Goal: Answer question/provide support: Share knowledge or assist other users

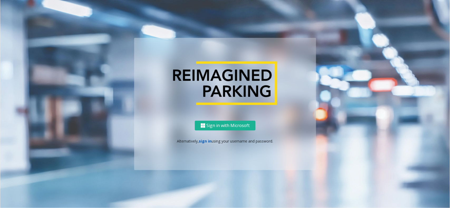
click at [207, 142] on link "sign in" at bounding box center [205, 141] width 13 height 5
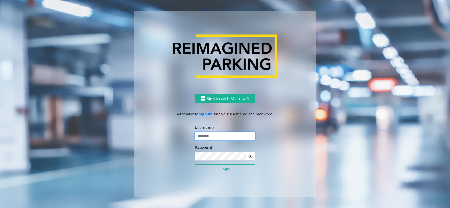
click at [228, 137] on input "text" at bounding box center [225, 136] width 61 height 9
paste input "*******"
type input "*******"
click at [223, 166] on button "Login" at bounding box center [225, 169] width 61 height 9
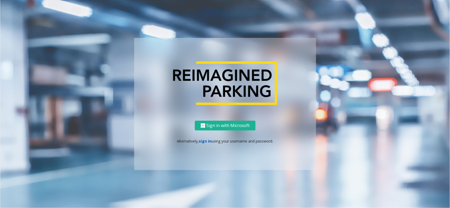
click at [205, 143] on link "sign in" at bounding box center [205, 141] width 13 height 5
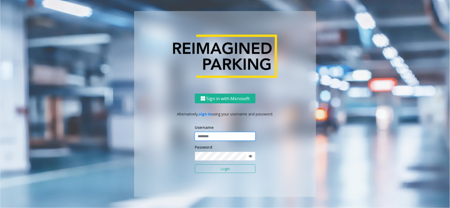
paste input "*******"
click at [205, 136] on input "*******" at bounding box center [225, 136] width 61 height 9
type input "*******"
click at [250, 157] on icon at bounding box center [250, 157] width 4 height 4
click at [232, 166] on button "Login" at bounding box center [225, 169] width 61 height 9
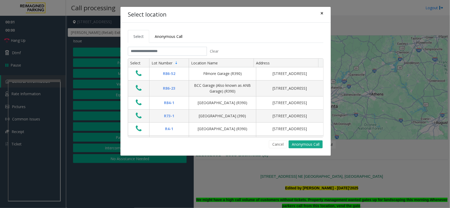
click at [321, 16] on span "×" at bounding box center [321, 12] width 3 height 7
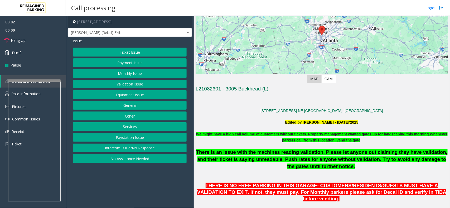
scroll to position [198, 0]
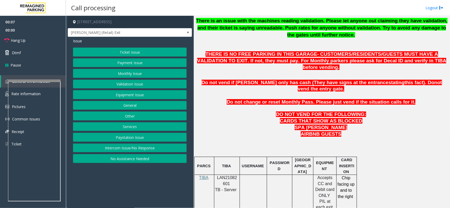
click at [221, 176] on span "LAN21082601" at bounding box center [227, 181] width 20 height 10
copy p "LAN21082601"
click at [136, 80] on button "Validation Issue" at bounding box center [130, 84] width 114 height 9
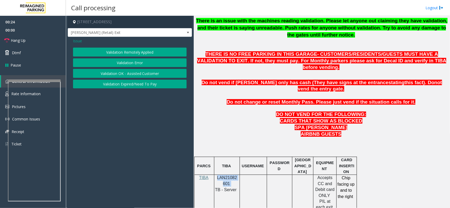
click at [139, 63] on button "Validation Error" at bounding box center [130, 62] width 114 height 9
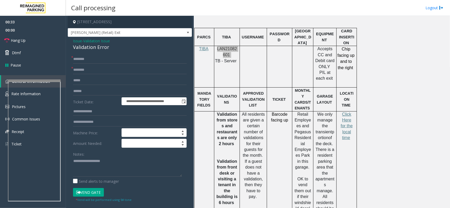
scroll to position [329, 0]
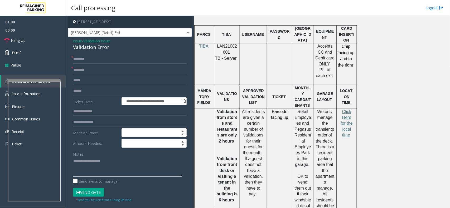
click at [94, 158] on textarea at bounding box center [127, 167] width 109 height 20
type textarea "******** ***"
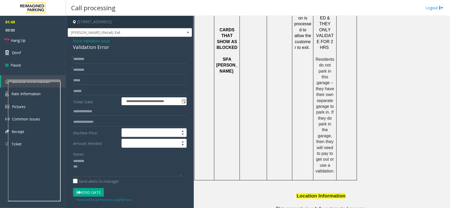
scroll to position [703, 0]
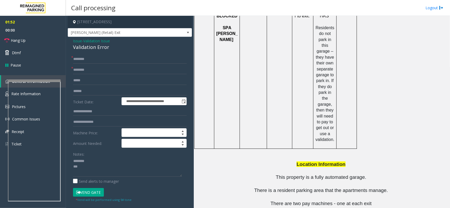
drag, startPoint x: 306, startPoint y: 188, endPoint x: 279, endPoint y: 188, distance: 26.3
copy button "[PHONE_NUMBER]"
click at [85, 43] on span "- Validation Issue" at bounding box center [96, 40] width 28 height 5
click at [85, 43] on span "Validation Issue" at bounding box center [96, 41] width 27 height 6
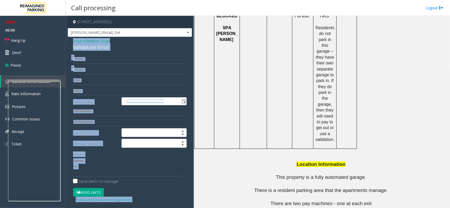
click at [85, 43] on div "Issue - Validation Issue Validation Error" at bounding box center [130, 44] width 114 height 13
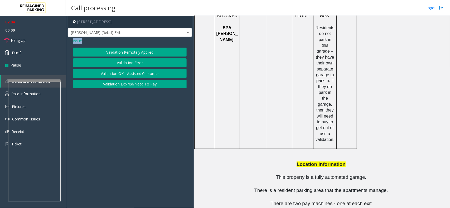
click at [90, 63] on button "Validation Error" at bounding box center [130, 62] width 114 height 9
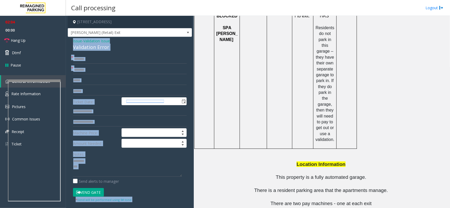
click at [84, 50] on div "Validation Error" at bounding box center [130, 47] width 114 height 7
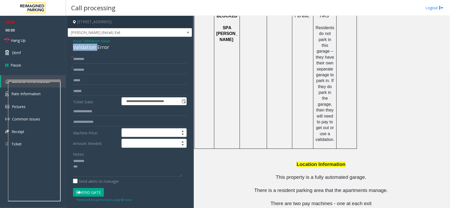
click at [84, 50] on div "Validation Error" at bounding box center [130, 47] width 114 height 7
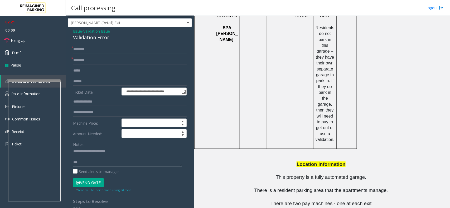
scroll to position [0, 0]
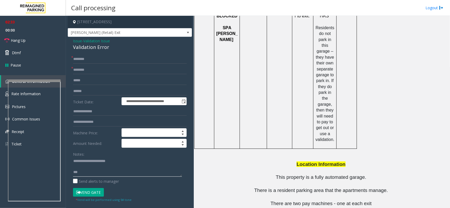
type textarea "**********"
click at [86, 170] on textarea at bounding box center [127, 167] width 109 height 20
click at [98, 63] on input "text" at bounding box center [130, 59] width 114 height 9
click at [94, 107] on input "text" at bounding box center [130, 111] width 114 height 9
click at [92, 96] on form "**********" at bounding box center [130, 129] width 114 height 148
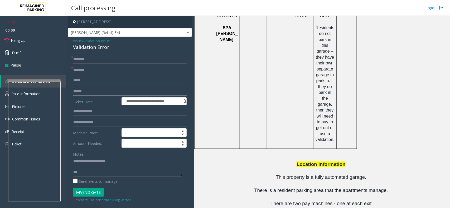
click at [93, 93] on input "text" at bounding box center [130, 91] width 114 height 9
click at [80, 92] on input "******" at bounding box center [130, 91] width 114 height 9
click at [81, 92] on input "******" at bounding box center [130, 91] width 114 height 9
type input "*******"
click at [97, 68] on input "text" at bounding box center [130, 70] width 114 height 9
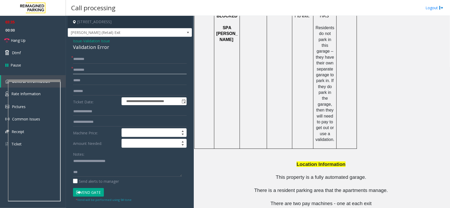
click at [99, 70] on input "text" at bounding box center [130, 70] width 114 height 9
type input "**"
click at [120, 61] on input "text" at bounding box center [130, 59] width 114 height 9
click at [129, 57] on input "text" at bounding box center [130, 59] width 114 height 9
type input "****"
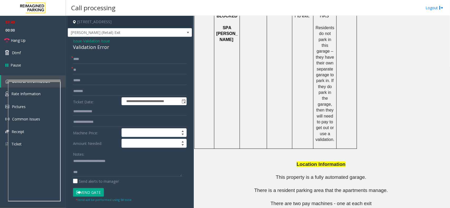
click at [88, 190] on button "Vend Gate" at bounding box center [88, 192] width 31 height 9
click at [82, 176] on textarea at bounding box center [127, 167] width 109 height 20
click at [48, 44] on link "Hang Up" at bounding box center [33, 40] width 66 height 12
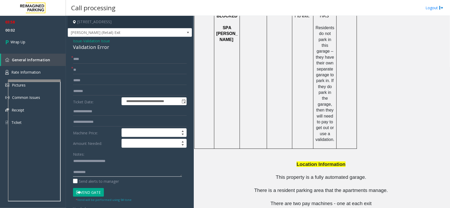
click at [90, 174] on textarea at bounding box center [127, 167] width 109 height 20
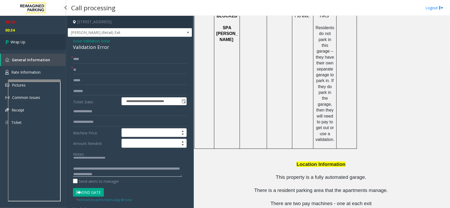
type textarea "**********"
click at [5, 40] on link "Wrap Up" at bounding box center [33, 42] width 66 height 16
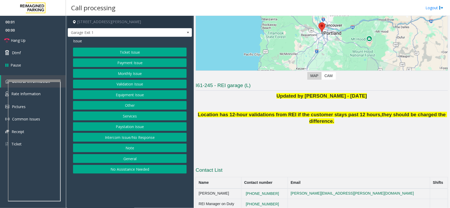
scroll to position [63, 0]
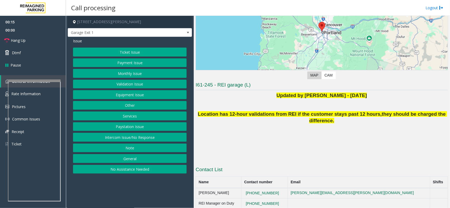
click at [139, 52] on button "Ticket Issue" at bounding box center [130, 52] width 114 height 9
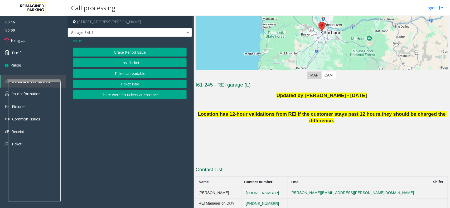
click at [138, 90] on div "Grace Period Issue Lost Ticket Ticket Unreadable Ticket Paid There were no tick…" at bounding box center [130, 74] width 114 height 52
click at [136, 88] on button "Ticket Paid" at bounding box center [130, 84] width 114 height 9
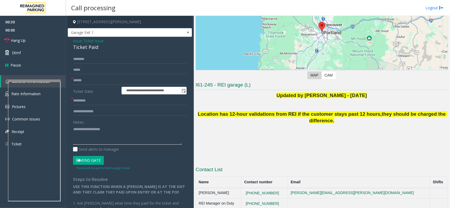
click at [102, 136] on textarea at bounding box center [127, 135] width 109 height 20
type textarea "******** *****"
click at [97, 44] on span "Ticket Issue" at bounding box center [93, 41] width 20 height 6
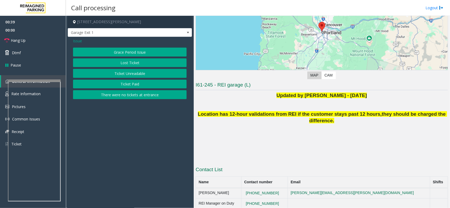
click at [81, 41] on span "Issue" at bounding box center [77, 41] width 9 height 6
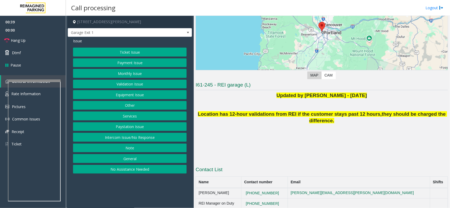
click at [153, 96] on button "Equipment Issue" at bounding box center [130, 94] width 114 height 9
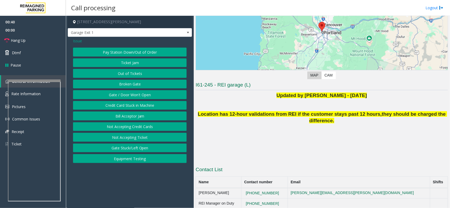
click at [145, 94] on button "Gate / Door Won't Open" at bounding box center [130, 94] width 114 height 9
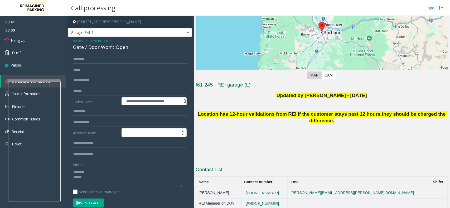
click at [93, 48] on div "Gate / Door Won't Open" at bounding box center [130, 47] width 114 height 7
click at [94, 48] on div "Gate / Door Won't Open" at bounding box center [130, 47] width 114 height 7
click at [24, 43] on link "Hang Up" at bounding box center [33, 40] width 66 height 12
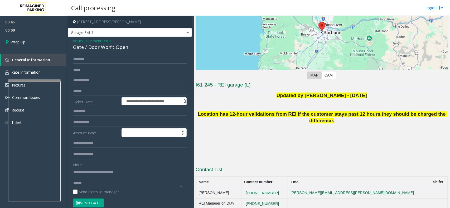
drag, startPoint x: 95, startPoint y: 187, endPoint x: 67, endPoint y: 180, distance: 28.9
click at [95, 187] on textarea at bounding box center [127, 178] width 109 height 20
click at [122, 184] on textarea at bounding box center [127, 178] width 109 height 20
click at [107, 182] on textarea at bounding box center [127, 178] width 109 height 20
type textarea "**********"
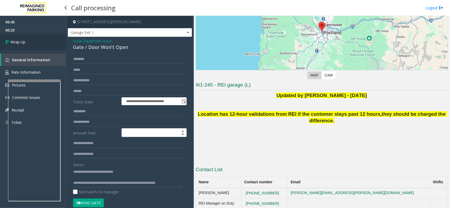
click at [28, 48] on link "Wrap Up" at bounding box center [33, 42] width 66 height 16
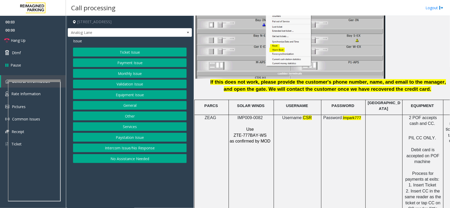
scroll to position [659, 0]
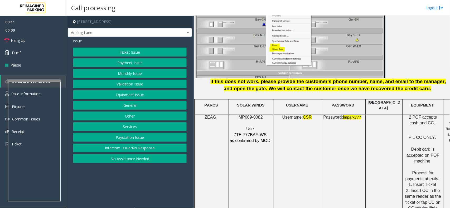
click at [237, 133] on span "ZTE-777BAY-WS" at bounding box center [249, 135] width 33 height 4
click at [48, 81] on div at bounding box center [34, 81] width 53 height 2
click at [30, 115] on div at bounding box center [35, 174] width 53 height 124
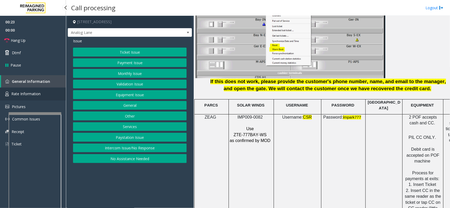
click at [27, 91] on span "Rate Information" at bounding box center [25, 93] width 29 height 5
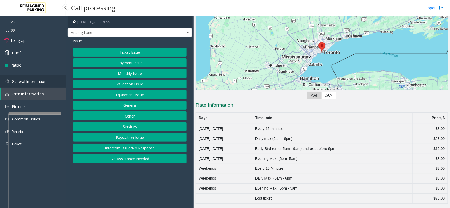
click at [32, 84] on link "General Information" at bounding box center [33, 81] width 66 height 12
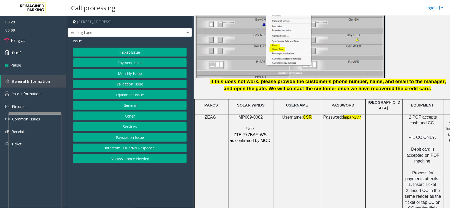
click at [139, 127] on button "Services" at bounding box center [130, 126] width 114 height 9
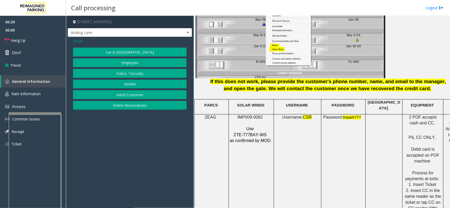
click at [140, 87] on button "Vendor" at bounding box center [130, 84] width 114 height 9
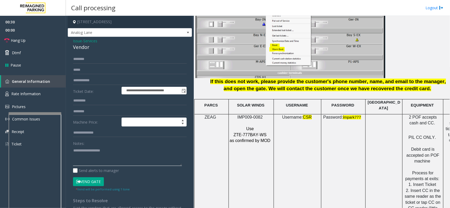
click at [106, 155] on textarea at bounding box center [127, 156] width 109 height 20
click at [75, 48] on div "Vendor" at bounding box center [130, 47] width 114 height 7
click at [115, 152] on textarea at bounding box center [127, 156] width 109 height 20
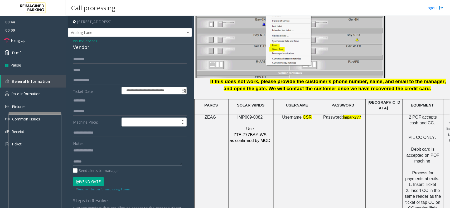
click at [132, 158] on textarea at bounding box center [127, 156] width 109 height 20
click at [125, 149] on textarea at bounding box center [127, 156] width 109 height 20
click at [101, 164] on textarea at bounding box center [127, 156] width 109 height 20
click at [102, 165] on textarea at bounding box center [127, 156] width 109 height 20
type textarea "**********"
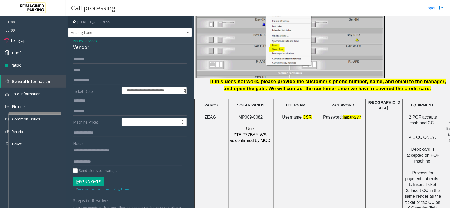
click at [93, 42] on span "Services" at bounding box center [90, 41] width 14 height 6
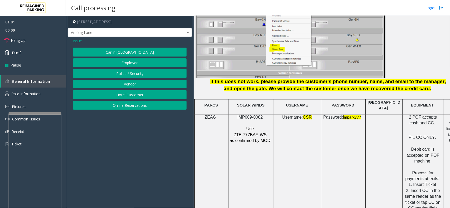
click at [79, 41] on span "Issue" at bounding box center [77, 41] width 9 height 6
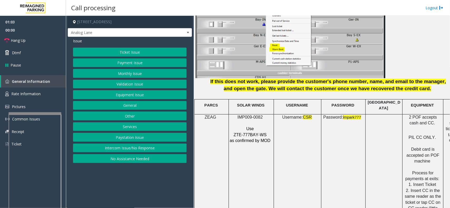
click at [244, 133] on span "ZTE-777BAY-WS" at bounding box center [249, 135] width 33 height 4
copy p "ZTE-777BAY-WS"
click at [130, 129] on button "Services" at bounding box center [130, 126] width 114 height 9
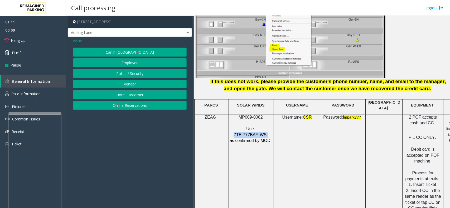
click at [139, 83] on button "Vendor" at bounding box center [130, 84] width 114 height 9
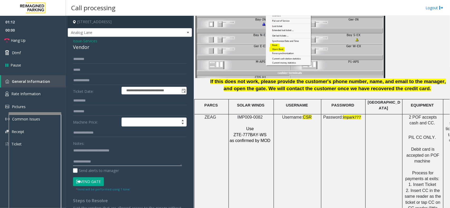
click at [103, 164] on textarea at bounding box center [127, 156] width 109 height 20
click at [91, 63] on input "text" at bounding box center [130, 59] width 114 height 9
type input "*"
click at [79, 62] on input "*****" at bounding box center [130, 59] width 114 height 9
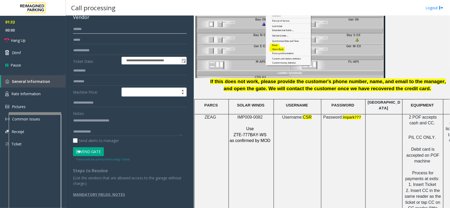
scroll to position [0, 0]
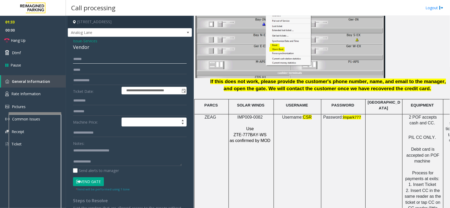
click at [84, 62] on input "*****" at bounding box center [130, 59] width 114 height 9
drag, startPoint x: 84, startPoint y: 62, endPoint x: 66, endPoint y: 59, distance: 17.7
click at [66, 59] on app-call-processing-form "**********" at bounding box center [130, 112] width 128 height 193
type input "*"
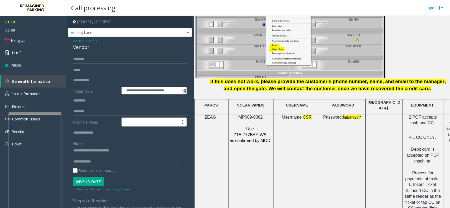
scroll to position [527, 0]
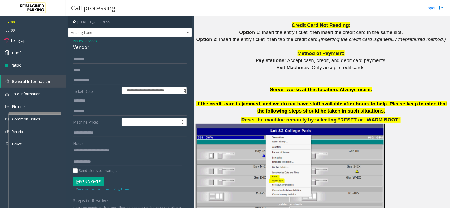
click at [92, 179] on button "Vend Gate" at bounding box center [88, 182] width 31 height 9
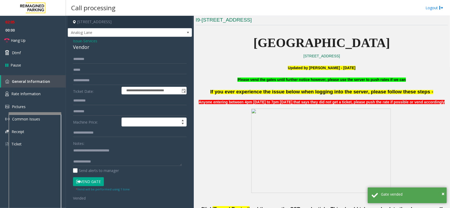
scroll to position [132, 0]
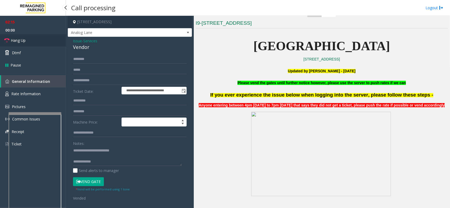
click at [30, 40] on link "Hang Up" at bounding box center [33, 40] width 66 height 12
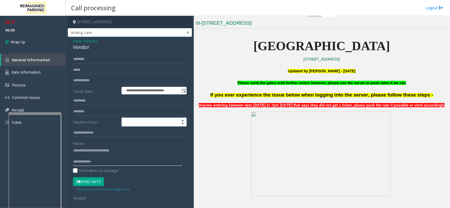
click at [99, 165] on textarea at bounding box center [127, 156] width 109 height 20
type textarea "**********"
click at [17, 37] on link "Wrap Up" at bounding box center [33, 42] width 66 height 16
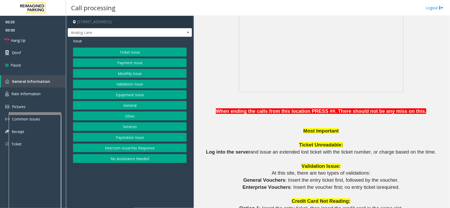
scroll to position [362, 0]
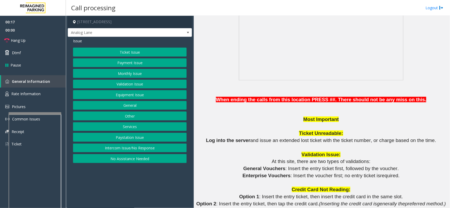
click at [150, 130] on button "Services" at bounding box center [130, 126] width 114 height 9
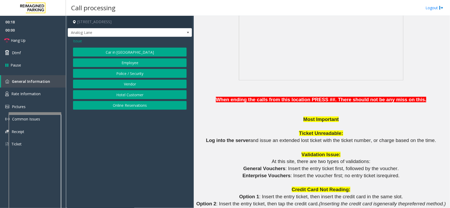
click at [134, 85] on button "Vendor" at bounding box center [130, 84] width 114 height 9
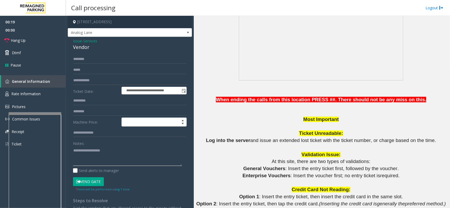
click at [111, 157] on textarea at bounding box center [127, 156] width 109 height 20
click at [83, 47] on div "Vendor" at bounding box center [130, 47] width 114 height 7
click at [99, 150] on textarea at bounding box center [127, 156] width 109 height 20
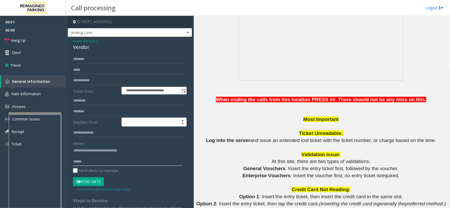
drag, startPoint x: 118, startPoint y: 150, endPoint x: 125, endPoint y: 157, distance: 10.2
click at [125, 157] on textarea at bounding box center [127, 156] width 109 height 20
drag, startPoint x: 115, startPoint y: 151, endPoint x: 131, endPoint y: 151, distance: 15.8
click at [131, 151] on textarea at bounding box center [127, 156] width 109 height 20
click at [32, 43] on link "Hang Up" at bounding box center [33, 40] width 66 height 12
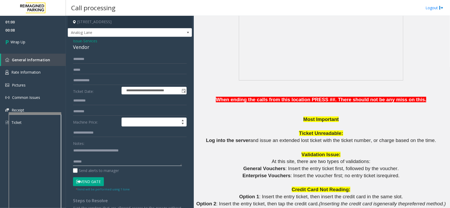
click at [115, 164] on textarea at bounding box center [127, 156] width 109 height 20
paste textarea "**********"
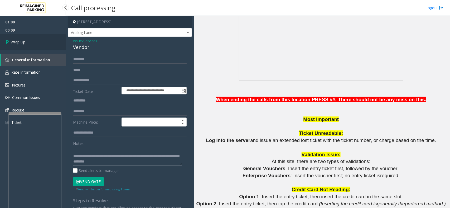
type textarea "**********"
click at [45, 38] on link "Wrap Up" at bounding box center [33, 42] width 66 height 16
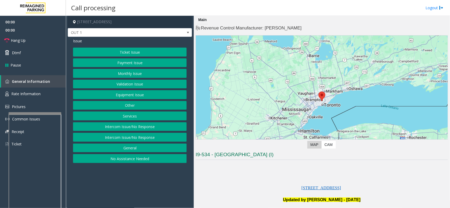
drag, startPoint x: 264, startPoint y: 92, endPoint x: 252, endPoint y: 97, distance: 13.7
click at [258, 95] on div at bounding box center [322, 102] width 252 height 132
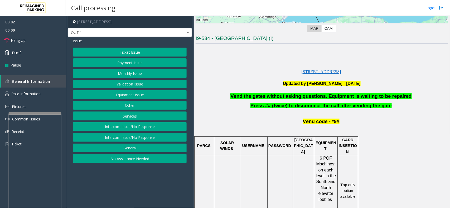
scroll to position [132, 0]
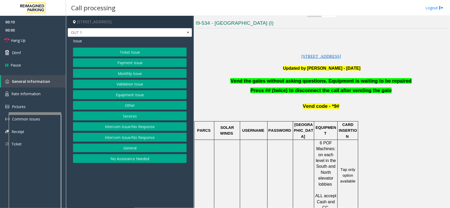
click at [101, 90] on div "Ticket Issue Payment Issue Monthly Issue Validation Issue Equipment Issue Other…" at bounding box center [130, 106] width 114 height 116
click at [106, 94] on button "Equipment Issue" at bounding box center [130, 94] width 114 height 9
drag, startPoint x: 113, startPoint y: 94, endPoint x: 288, endPoint y: 93, distance: 175.2
click at [141, 101] on div "Pay Station Down/Out of Order Ticket Jam Out of Tickets [GEOGRAPHIC_DATA] / Doo…" at bounding box center [130, 106] width 114 height 116
click at [123, 90] on div "Pay Station Down/Out of Order Ticket Jam Out of Tickets [GEOGRAPHIC_DATA] / Doo…" at bounding box center [130, 106] width 114 height 116
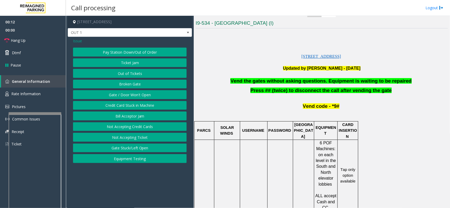
click at [127, 92] on button "Gate / Door Won't Open" at bounding box center [130, 94] width 114 height 9
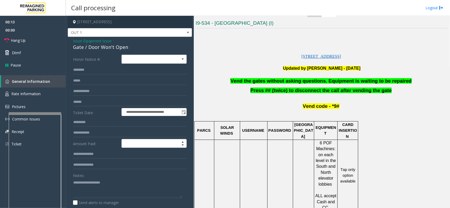
click at [284, 83] on span "Vend the gates without asking questions. Equipment is waiting to be repaired" at bounding box center [320, 81] width 181 height 6
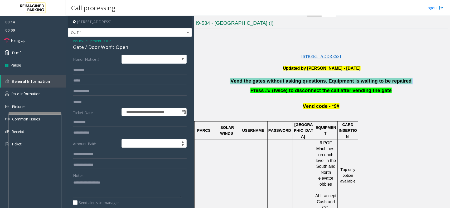
click at [284, 83] on span "Vend the gates without asking questions. Equipment is waiting to be repaired" at bounding box center [320, 81] width 181 height 6
copy p "Vend the gates without asking questions. Equipment is waiting to be repaired"
drag, startPoint x: 34, startPoint y: 38, endPoint x: 35, endPoint y: 68, distance: 29.5
click at [34, 38] on link "Hang Up" at bounding box center [33, 40] width 66 height 12
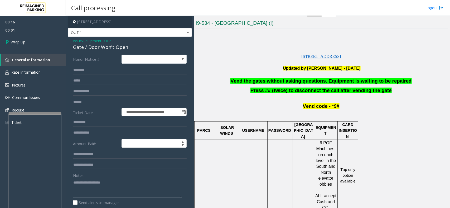
paste textarea "**********"
type textarea "**********"
click at [22, 49] on link "Wrap Up" at bounding box center [33, 42] width 66 height 16
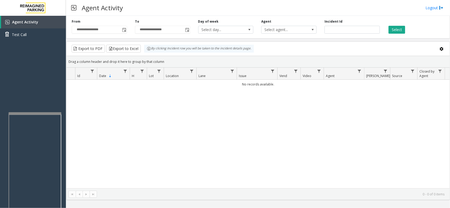
click at [110, 140] on div "No records available." at bounding box center [257, 134] width 383 height 109
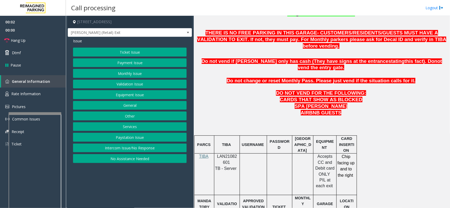
scroll to position [230, 0]
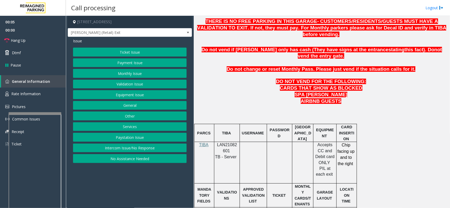
click at [160, 149] on button "Intercom Issue/No Response" at bounding box center [130, 148] width 114 height 9
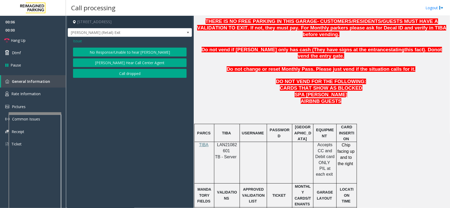
click at [135, 51] on button "No Response/Unable to hear [PERSON_NAME]" at bounding box center [130, 52] width 114 height 9
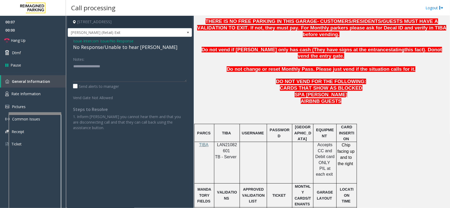
click at [105, 50] on div "No Response/Unable to hear [PERSON_NAME]" at bounding box center [130, 47] width 114 height 7
click at [218, 143] on span "LAN21082601" at bounding box center [227, 148] width 20 height 10
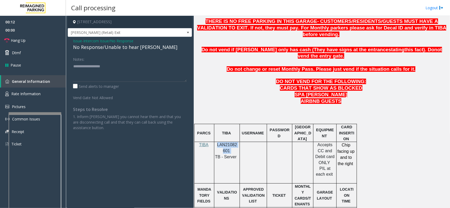
copy p "LAN21082601"
click at [112, 40] on span "Intercom Issue/No Response" at bounding box center [108, 41] width 50 height 6
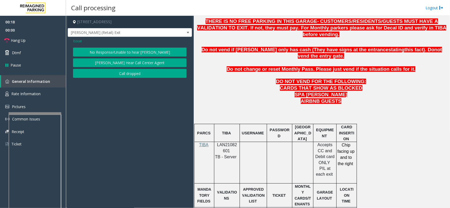
click at [78, 42] on span "Issue" at bounding box center [77, 41] width 9 height 6
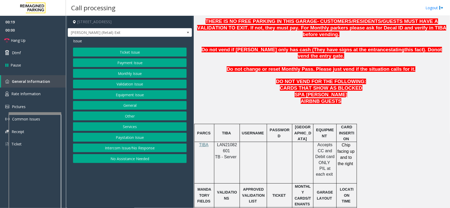
click at [154, 72] on button "Monthly Issue" at bounding box center [130, 73] width 114 height 9
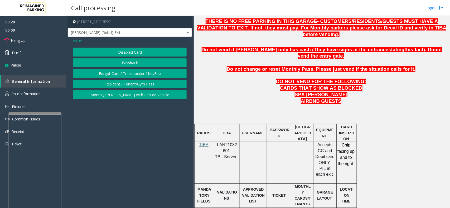
click at [143, 55] on button "Disabled Card" at bounding box center [130, 52] width 114 height 9
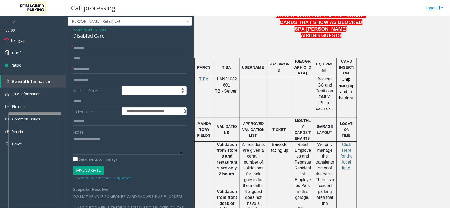
scroll to position [0, 0]
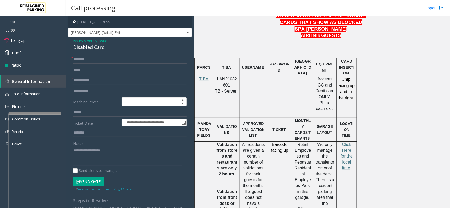
click at [103, 44] on div "Disabled Card" at bounding box center [130, 47] width 114 height 7
click at [98, 41] on span "Monthly Issue" at bounding box center [95, 41] width 24 height 6
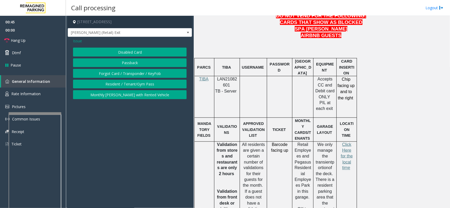
click at [77, 42] on span "Issue" at bounding box center [77, 41] width 9 height 6
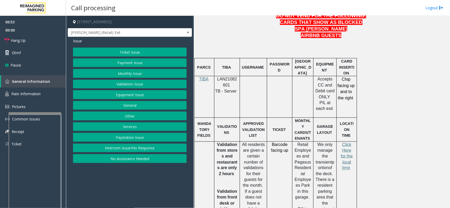
click at [141, 89] on div "Ticket Issue Payment Issue Monthly Issue Validation Issue Equipment Issue Gener…" at bounding box center [130, 106] width 114 height 116
click at [140, 87] on button "Validation Issue" at bounding box center [130, 84] width 114 height 9
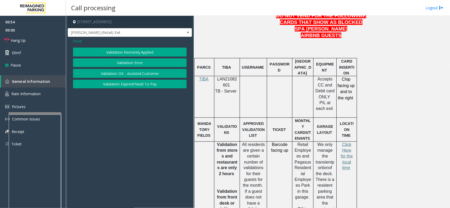
click at [135, 64] on button "Validation Error" at bounding box center [130, 62] width 114 height 9
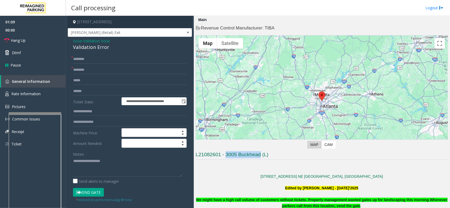
drag, startPoint x: 225, startPoint y: 155, endPoint x: 260, endPoint y: 155, distance: 34.5
click at [260, 155] on h3 "L21082601 - 3005 Buckhead (L)" at bounding box center [321, 155] width 252 height 9
type input "**********"
click at [112, 173] on textarea at bounding box center [127, 167] width 109 height 20
click at [99, 165] on textarea at bounding box center [127, 167] width 109 height 20
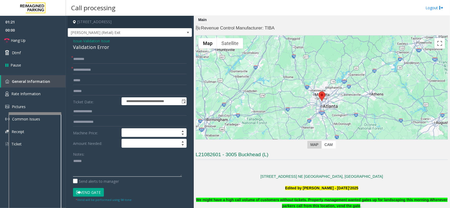
drag, startPoint x: 99, startPoint y: 165, endPoint x: 77, endPoint y: 160, distance: 22.3
click at [77, 159] on textarea at bounding box center [127, 167] width 109 height 20
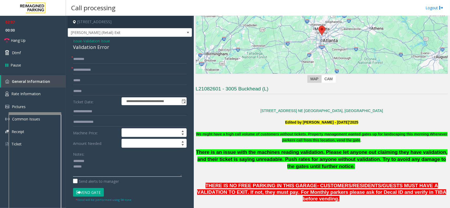
click at [93, 166] on textarea at bounding box center [127, 167] width 109 height 20
click at [91, 164] on textarea at bounding box center [127, 167] width 109 height 20
type textarea "******** *****"
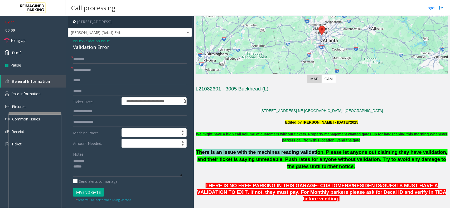
drag, startPoint x: 204, startPoint y: 153, endPoint x: 305, endPoint y: 152, distance: 100.4
click at [305, 152] on span "There is an issue with the machines reading validation. Please let anyone out c…" at bounding box center [321, 159] width 251 height 19
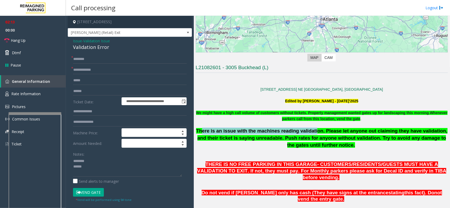
scroll to position [99, 0]
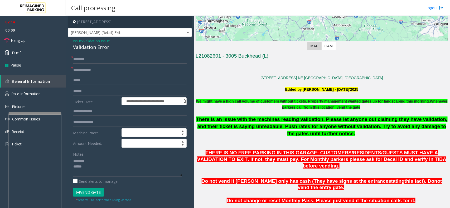
click at [313, 122] on span "There is an issue with the machines reading validation. Please let anyone out c…" at bounding box center [321, 126] width 251 height 19
click at [86, 61] on input "text" at bounding box center [130, 59] width 114 height 9
click at [120, 57] on input "text" at bounding box center [130, 59] width 114 height 9
click at [75, 59] on input "***" at bounding box center [130, 59] width 114 height 9
type input "***"
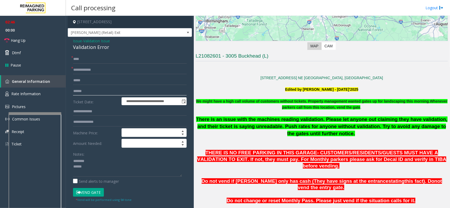
click at [91, 94] on input "text" at bounding box center [130, 91] width 114 height 9
type input "*"
type input "*******"
click at [91, 171] on textarea at bounding box center [127, 167] width 109 height 20
drag, startPoint x: 73, startPoint y: 48, endPoint x: 103, endPoint y: 51, distance: 30.7
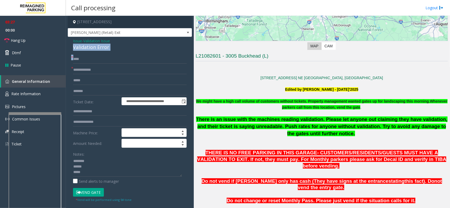
click at [133, 52] on div "**********" at bounding box center [130, 190] width 124 height 306
click at [85, 189] on button "Vend Gate" at bounding box center [88, 192] width 31 height 9
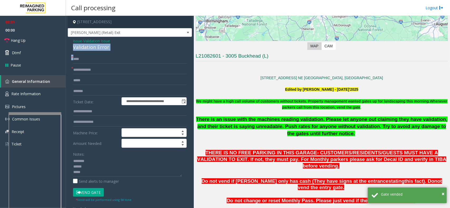
click at [107, 53] on div "**********" at bounding box center [130, 194] width 124 height 315
click at [81, 44] on div "Validation Error" at bounding box center [130, 47] width 114 height 7
click at [87, 173] on textarea at bounding box center [127, 167] width 109 height 20
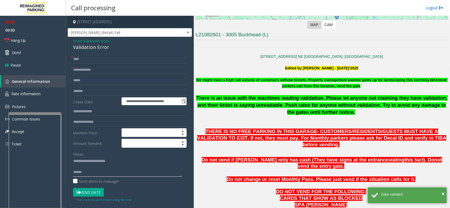
scroll to position [132, 0]
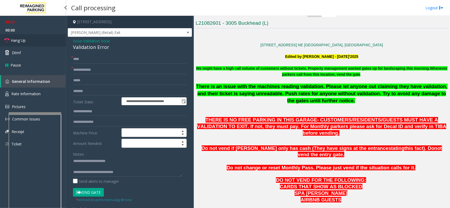
click at [19, 37] on link "Hang Up" at bounding box center [33, 40] width 66 height 12
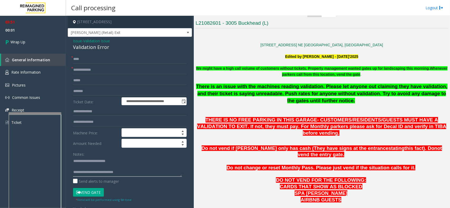
click at [103, 168] on textarea at bounding box center [127, 167] width 109 height 20
click at [142, 168] on textarea at bounding box center [127, 167] width 109 height 20
drag, startPoint x: 98, startPoint y: 173, endPoint x: 61, endPoint y: 168, distance: 38.0
click at [50, 53] on app-root "**********" at bounding box center [225, 104] width 450 height 208
click at [77, 174] on textarea at bounding box center [127, 167] width 109 height 20
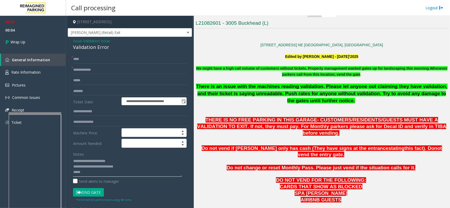
click at [77, 174] on textarea at bounding box center [127, 167] width 109 height 20
click at [136, 168] on textarea at bounding box center [127, 167] width 109 height 20
drag, startPoint x: 165, startPoint y: 170, endPoint x: 161, endPoint y: 166, distance: 5.6
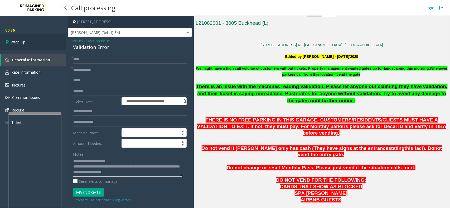
type textarea "**********"
click at [11, 43] on span "Wrap Up" at bounding box center [18, 42] width 15 height 6
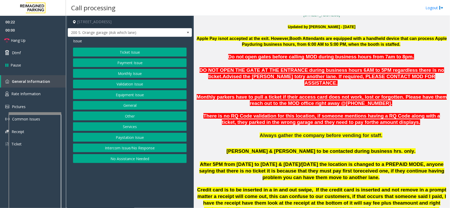
scroll to position [165, 0]
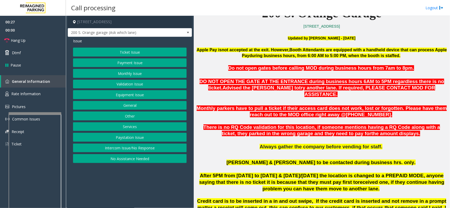
click at [147, 96] on button "Equipment Issue" at bounding box center [130, 94] width 114 height 9
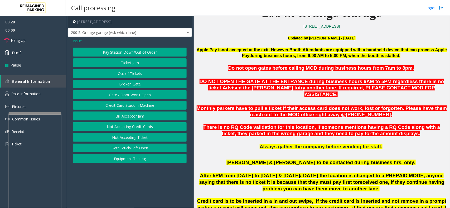
click at [144, 94] on button "Gate / Door Won't Open" at bounding box center [130, 94] width 114 height 9
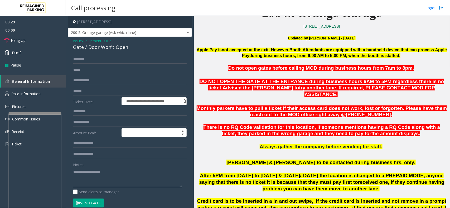
click at [136, 172] on textarea at bounding box center [127, 178] width 109 height 20
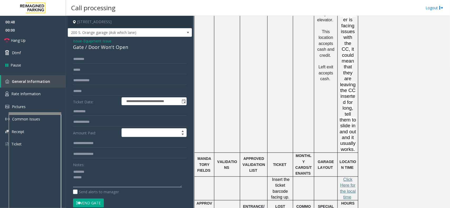
scroll to position [560, 0]
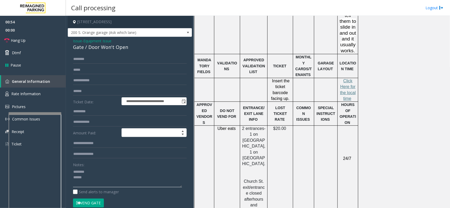
type textarea "******** *****"
click at [97, 42] on span "Equipment Issue" at bounding box center [97, 41] width 28 height 6
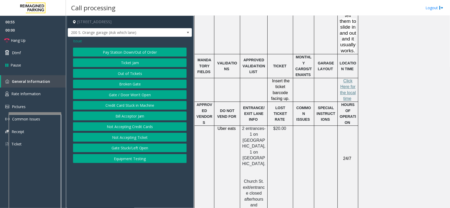
click at [77, 42] on span "Issue" at bounding box center [77, 41] width 9 height 6
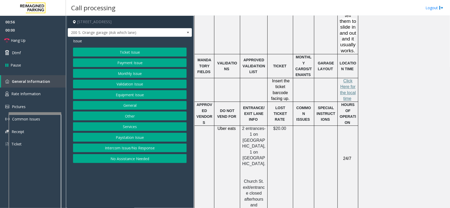
click at [128, 64] on button "Payment Issue" at bounding box center [130, 62] width 114 height 9
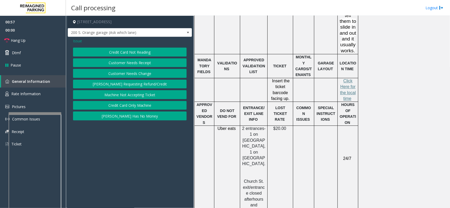
click at [79, 40] on span "Issue" at bounding box center [77, 41] width 9 height 6
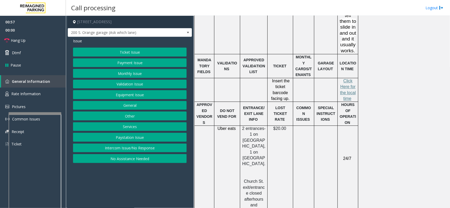
click at [112, 55] on button "Ticket Issue" at bounding box center [130, 52] width 114 height 9
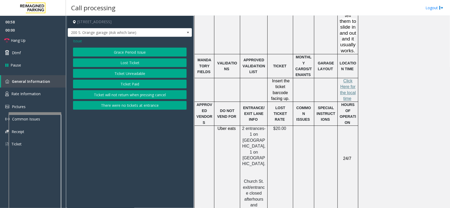
click at [116, 76] on button "Ticket Unreadable" at bounding box center [130, 73] width 114 height 9
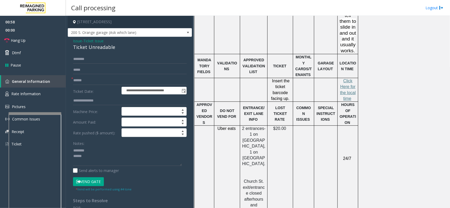
click at [85, 48] on div "Ticket Unreadable" at bounding box center [130, 47] width 114 height 7
click at [86, 48] on div "Ticket Unreadable" at bounding box center [130, 47] width 114 height 7
click at [85, 48] on div "Ticket Unreadable" at bounding box center [130, 47] width 114 height 7
click at [16, 36] on link "Hang Up" at bounding box center [33, 40] width 66 height 12
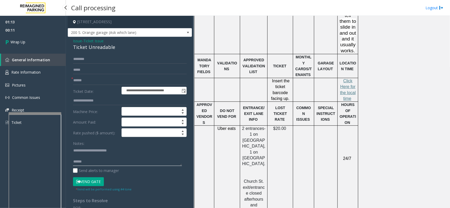
click at [101, 165] on textarea at bounding box center [127, 156] width 109 height 20
paste textarea "**********"
type textarea "**********"
click at [75, 82] on input "text" at bounding box center [130, 80] width 114 height 9
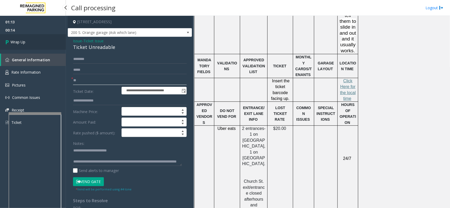
type input "**"
click at [29, 45] on link "Wrap Up" at bounding box center [33, 42] width 66 height 16
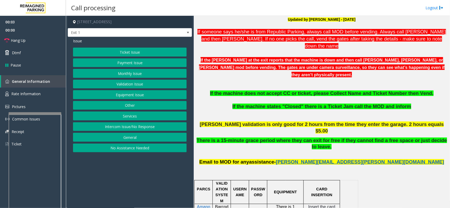
scroll to position [230, 0]
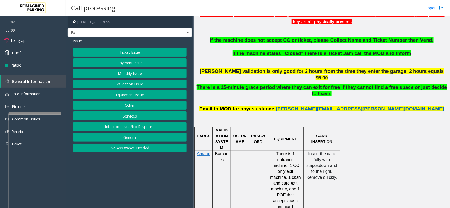
click at [137, 152] on button "No Assistance Needed" at bounding box center [130, 148] width 114 height 9
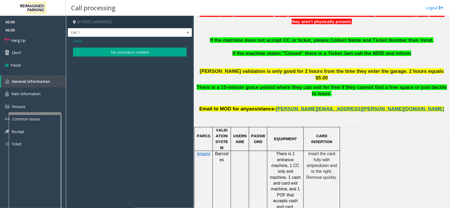
click at [108, 52] on button "No assistance needed" at bounding box center [130, 52] width 114 height 9
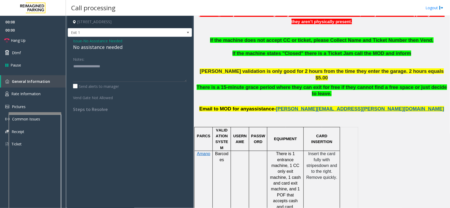
click at [89, 52] on div "Issue - No Assistance Needed No assistance needed Notes: Send alerts to manager…" at bounding box center [130, 77] width 124 height 81
click at [87, 51] on div "No assistance needed" at bounding box center [130, 47] width 114 height 7
drag, startPoint x: 74, startPoint y: 43, endPoint x: 75, endPoint y: 65, distance: 21.6
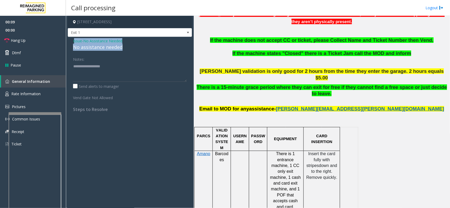
click at [81, 68] on div "Issue - No Assistance Needed No assistance needed Notes: Send alerts to manager…" at bounding box center [130, 77] width 124 height 81
drag, startPoint x: 22, startPoint y: 35, endPoint x: 28, endPoint y: 36, distance: 6.1
click at [22, 35] on link "Hang Up" at bounding box center [33, 40] width 66 height 12
click at [89, 45] on div "No assistance needed" at bounding box center [130, 47] width 114 height 7
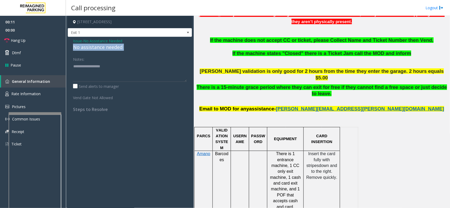
drag, startPoint x: 89, startPoint y: 45, endPoint x: 83, endPoint y: 48, distance: 6.5
click at [89, 47] on div "No assistance needed" at bounding box center [130, 47] width 114 height 7
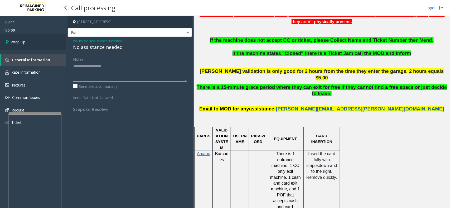
type textarea "**********"
click at [29, 47] on link "Wrap Up" at bounding box center [33, 42] width 66 height 16
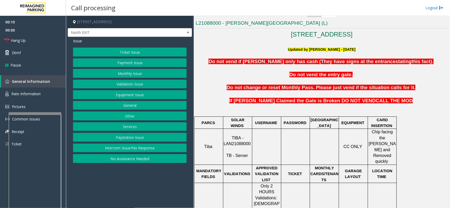
scroll to position [165, 0]
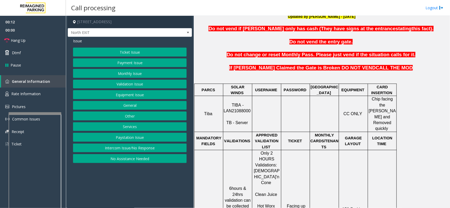
click at [234, 106] on span "TIBA - LAN21088000" at bounding box center [236, 108] width 27 height 10
copy p "LAN21088000"
click at [141, 87] on button "Validation Issue" at bounding box center [130, 84] width 114 height 9
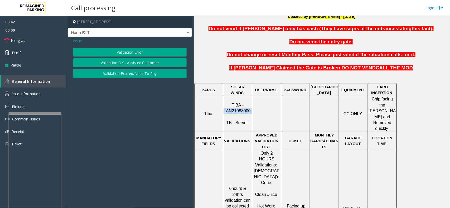
click at [138, 54] on button "Validation Error" at bounding box center [130, 52] width 114 height 9
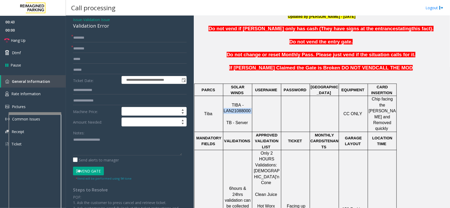
scroll to position [33, 0]
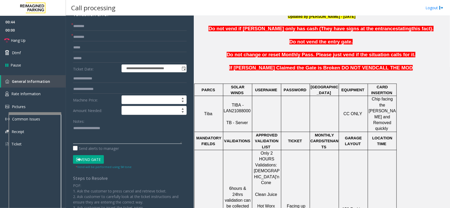
click at [90, 131] on textarea at bounding box center [127, 134] width 109 height 20
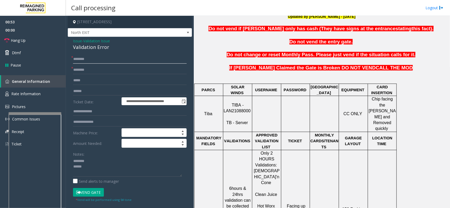
click at [103, 58] on input "text" at bounding box center [130, 59] width 114 height 9
click at [91, 169] on textarea at bounding box center [127, 167] width 109 height 20
paste textarea "**********"
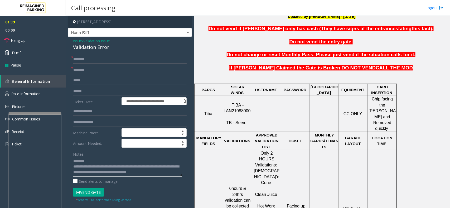
scroll to position [3, 0]
click at [87, 51] on div "Validation Error" at bounding box center [130, 47] width 114 height 7
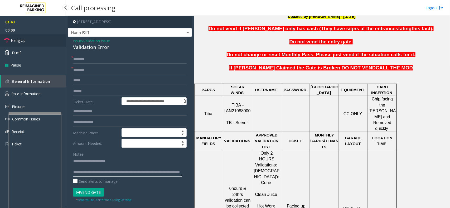
type textarea "**********"
click at [38, 43] on link "Hang Up" at bounding box center [33, 40] width 66 height 12
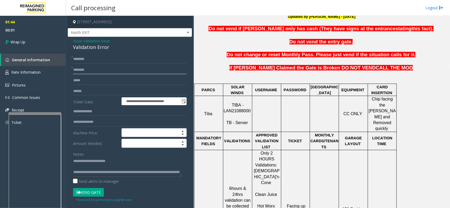
click at [92, 70] on input "text" at bounding box center [130, 70] width 114 height 9
type input "**"
click at [74, 61] on input "text" at bounding box center [130, 59] width 114 height 9
type input "**"
click at [24, 47] on link "Wrap Up" at bounding box center [33, 42] width 66 height 16
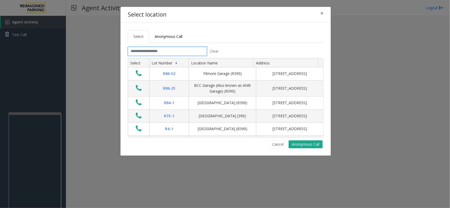
click at [155, 55] on input "text" at bounding box center [167, 51] width 79 height 9
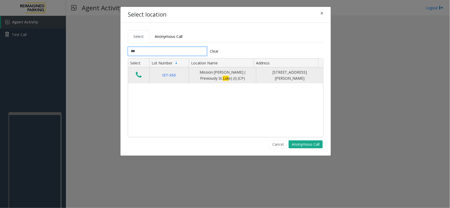
type input "***"
click at [135, 74] on button "Data table" at bounding box center [138, 75] width 9 height 8
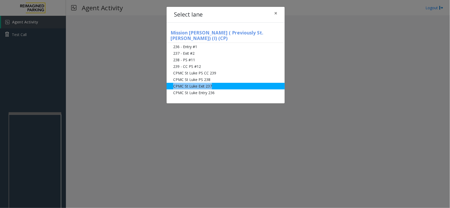
drag, startPoint x: 211, startPoint y: 73, endPoint x: 214, endPoint y: 83, distance: 10.7
click at [214, 83] on ul "236 - Entry #1 237 - Exit #2 238 - PS #11 239 - CC PS #12 CPMC St Luke PS CC 23…" at bounding box center [225, 69] width 118 height 53
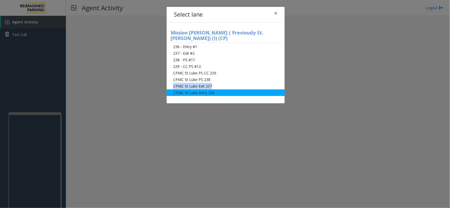
click at [214, 83] on li "CPMC St Luke Exit 237" at bounding box center [225, 86] width 118 height 7
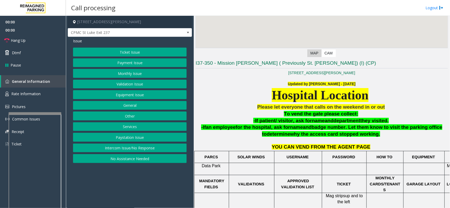
scroll to position [99, 0]
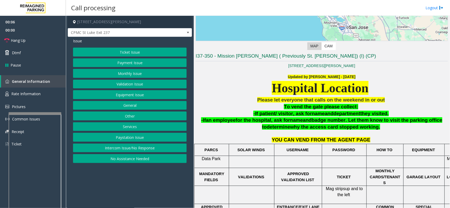
click at [143, 92] on button "Equipment Issue" at bounding box center [130, 94] width 114 height 9
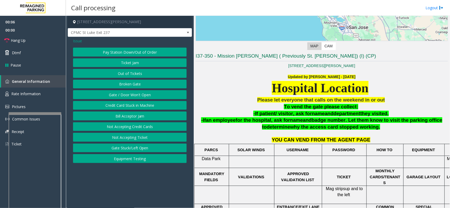
click at [81, 41] on span "Issue" at bounding box center [77, 41] width 9 height 6
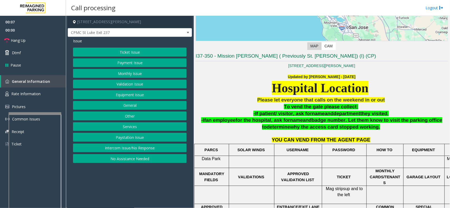
click at [152, 77] on button "Monthly Issue" at bounding box center [130, 73] width 114 height 9
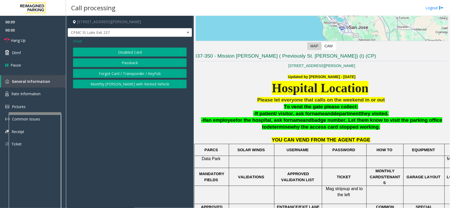
click at [150, 77] on button "Forgot Card / Transponder / KeyFob" at bounding box center [130, 73] width 114 height 9
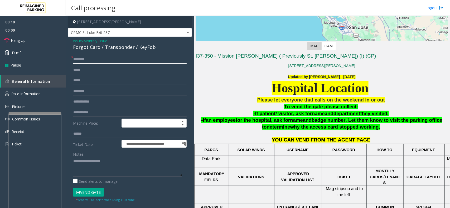
click at [103, 61] on input "text" at bounding box center [130, 59] width 114 height 9
drag, startPoint x: 82, startPoint y: 59, endPoint x: 77, endPoint y: 62, distance: 6.6
click at [77, 62] on input "*******" at bounding box center [130, 59] width 114 height 9
click at [73, 60] on input "*******" at bounding box center [130, 59] width 114 height 9
type input "**********"
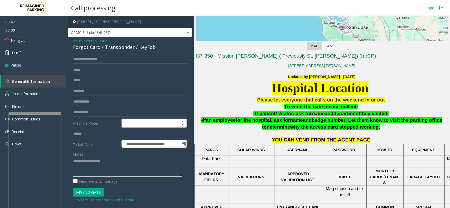
click at [101, 163] on textarea at bounding box center [127, 167] width 109 height 20
click at [97, 194] on button "Vend Gate" at bounding box center [88, 192] width 31 height 9
drag, startPoint x: 74, startPoint y: 46, endPoint x: 97, endPoint y: 47, distance: 23.2
click at [97, 47] on div "Forgot Card / Transponder / KeyFob" at bounding box center [130, 47] width 114 height 7
click at [99, 48] on div "Forgot Card / Transponder / KeyFob" at bounding box center [130, 47] width 114 height 7
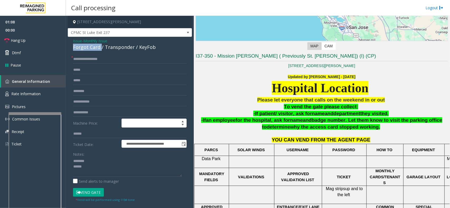
drag, startPoint x: 99, startPoint y: 48, endPoint x: 73, endPoint y: 48, distance: 26.1
click at [73, 48] on div "Forgot Card / Transponder / KeyFob" at bounding box center [130, 47] width 114 height 7
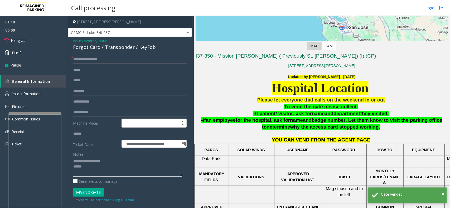
click at [87, 172] on textarea at bounding box center [127, 167] width 109 height 20
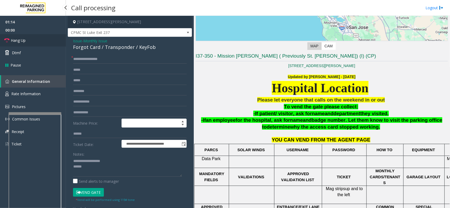
click at [42, 42] on link "Hang Up" at bounding box center [33, 40] width 66 height 12
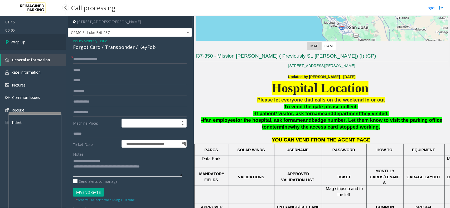
type textarea "**********"
click at [21, 40] on span "Wrap Up" at bounding box center [18, 42] width 15 height 6
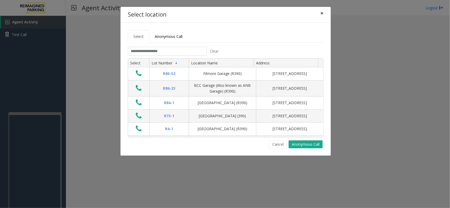
click at [319, 12] on button "×" at bounding box center [321, 13] width 11 height 13
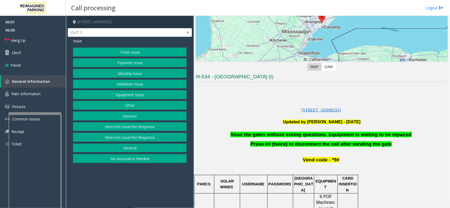
scroll to position [99, 0]
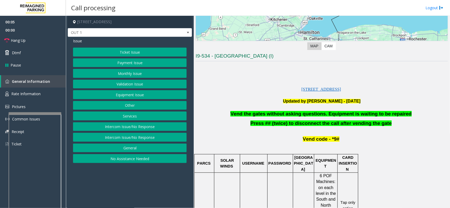
click at [132, 84] on button "Validation Issue" at bounding box center [130, 84] width 114 height 9
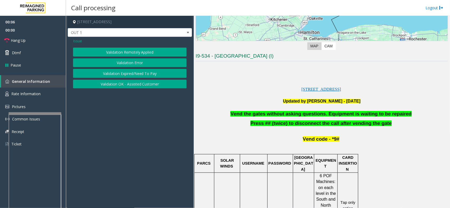
click at [112, 57] on div "Validation Remotely Applied Validation Error Validation Expired/Need To Pay Val…" at bounding box center [130, 68] width 114 height 41
click at [115, 59] on button "Validation Error" at bounding box center [130, 62] width 114 height 9
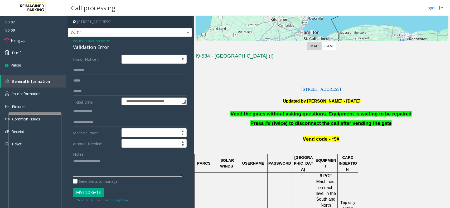
click at [100, 161] on textarea at bounding box center [127, 167] width 109 height 20
click at [78, 47] on div "Validation Error" at bounding box center [130, 47] width 114 height 7
click at [21, 43] on span "Hang Up" at bounding box center [18, 41] width 15 height 6
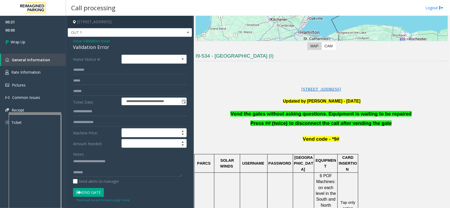
click at [290, 114] on span "Vend the gates without asking questions. Equipment is waiting to be repaired" at bounding box center [320, 114] width 181 height 6
click at [291, 114] on span "Vend the gates without asking questions. Equipment is waiting to be repaired" at bounding box center [320, 114] width 181 height 6
click at [304, 115] on span "Vend the gates without asking questions. Equipment is waiting to be repaired" at bounding box center [320, 114] width 181 height 6
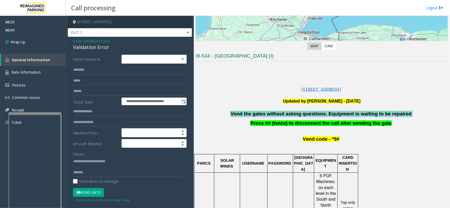
click at [304, 115] on span "Vend the gates without asking questions. Equipment is waiting to be repaired" at bounding box center [320, 114] width 181 height 6
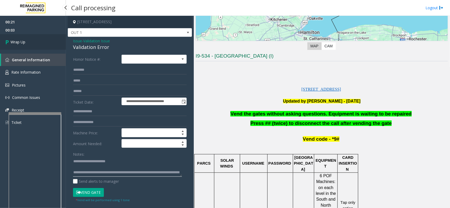
type textarea "**********"
click at [27, 38] on link "Wrap Up" at bounding box center [33, 42] width 66 height 16
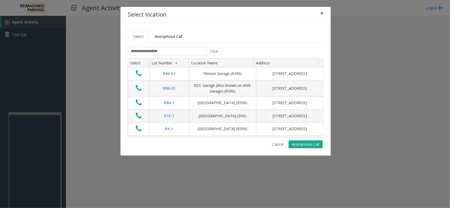
click at [320, 15] on button "×" at bounding box center [321, 13] width 11 height 13
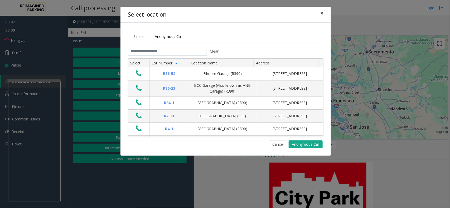
click at [323, 17] on button "×" at bounding box center [321, 13] width 11 height 13
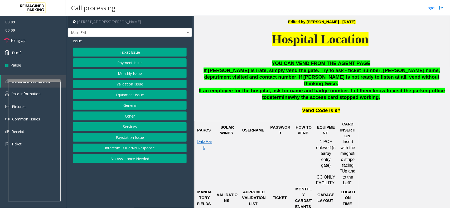
scroll to position [263, 0]
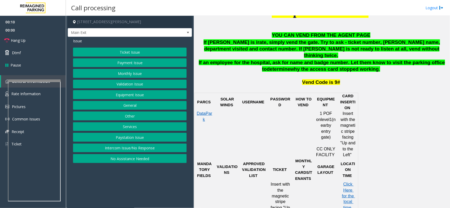
click at [104, 50] on button "Ticket Issue" at bounding box center [130, 52] width 114 height 9
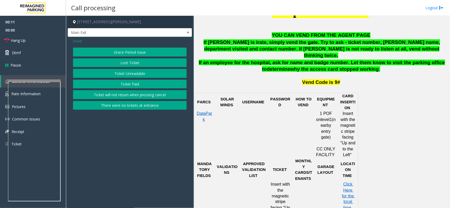
click at [148, 107] on button "There were no tickets at entrance" at bounding box center [130, 105] width 114 height 9
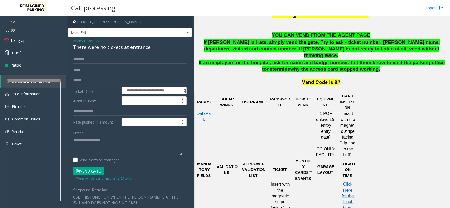
click at [109, 143] on textarea at bounding box center [127, 146] width 109 height 20
click at [115, 49] on div "There were no tickets at entrance" at bounding box center [130, 47] width 114 height 7
click at [111, 149] on textarea at bounding box center [127, 146] width 109 height 20
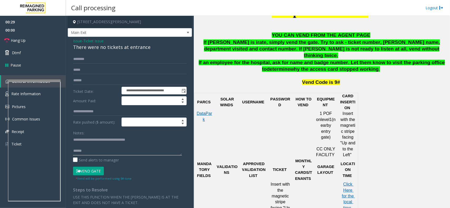
type textarea "**********"
click at [101, 61] on input "text" at bounding box center [130, 59] width 114 height 9
click at [81, 58] on input "******" at bounding box center [130, 59] width 114 height 9
click at [92, 63] on input "******" at bounding box center [130, 59] width 114 height 9
drag, startPoint x: 99, startPoint y: 60, endPoint x: 95, endPoint y: 63, distance: 5.6
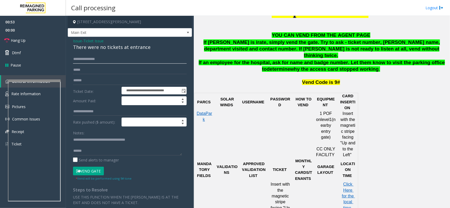
click at [95, 63] on input "**********" at bounding box center [130, 59] width 114 height 9
drag, startPoint x: 100, startPoint y: 162, endPoint x: 86, endPoint y: 61, distance: 102.4
click at [85, 62] on form "**********" at bounding box center [130, 118] width 114 height 126
click at [94, 62] on input "**********" at bounding box center [130, 59] width 114 height 9
click at [100, 172] on button "Vend Gate" at bounding box center [88, 171] width 31 height 9
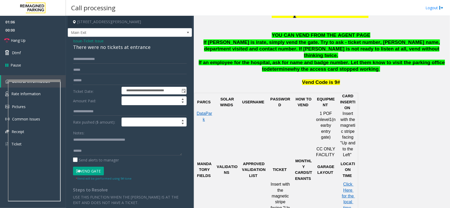
click at [100, 172] on button "Vend Gate" at bounding box center [88, 171] width 31 height 9
click at [102, 59] on input "**********" at bounding box center [130, 59] width 114 height 9
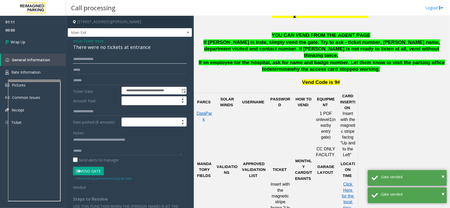
type input "**********"
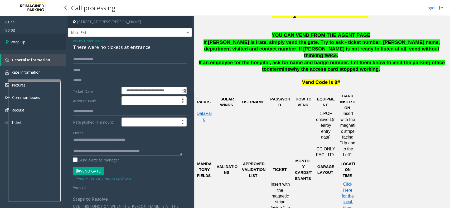
type textarea "**********"
click at [23, 43] on span "Wrap Up" at bounding box center [18, 42] width 15 height 6
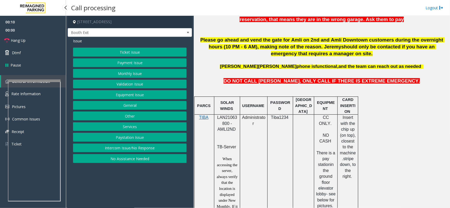
scroll to position [362, 0]
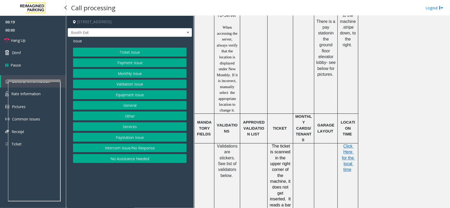
click at [134, 53] on button "Ticket Issue" at bounding box center [130, 52] width 114 height 9
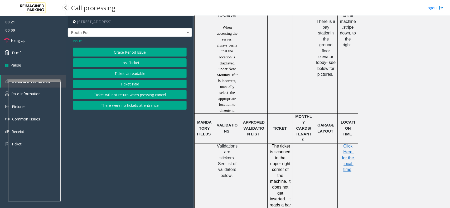
click at [138, 75] on button "Ticket Unreadable" at bounding box center [130, 73] width 114 height 9
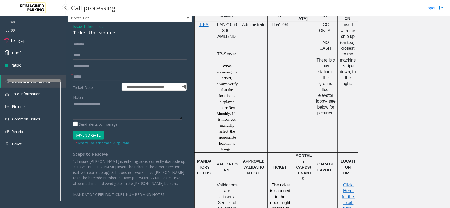
scroll to position [263, 0]
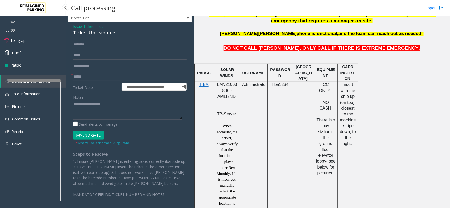
click at [233, 89] on p "LAN21063800 - AMLI2ND" at bounding box center [227, 94] width 22 height 24
copy span "LAN21063800"
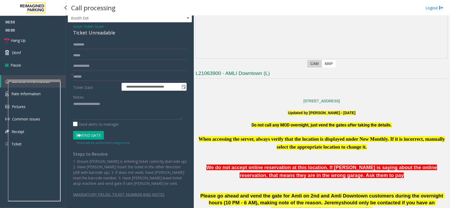
scroll to position [66, 0]
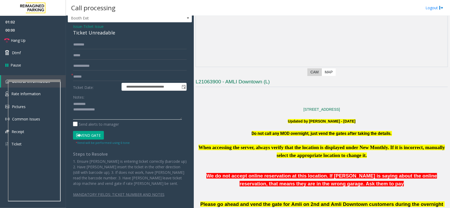
type textarea "**********"
click at [95, 25] on span "Ticket Issue" at bounding box center [93, 27] width 20 height 6
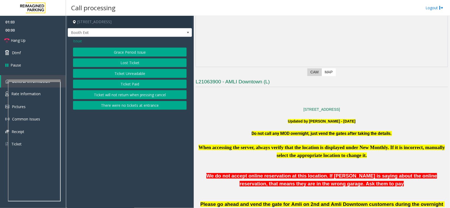
scroll to position [0, 0]
click at [83, 24] on h4 "[STREET_ADDRESS]" at bounding box center [130, 22] width 124 height 12
click at [79, 43] on span "Issue" at bounding box center [77, 41] width 9 height 6
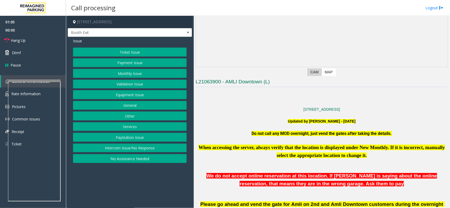
click at [139, 87] on button "Validation Issue" at bounding box center [130, 84] width 114 height 9
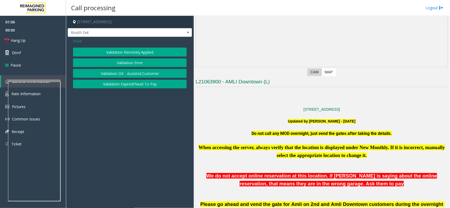
click at [117, 65] on button "Validation Error" at bounding box center [130, 62] width 114 height 9
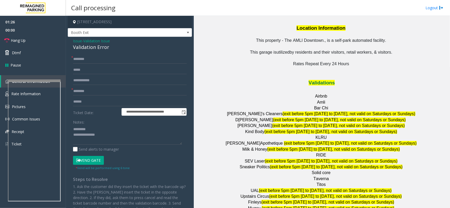
scroll to position [626, 0]
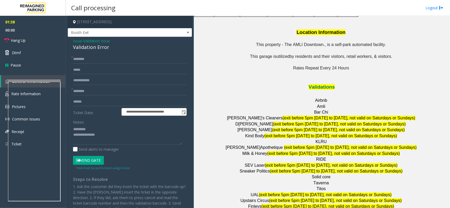
click at [87, 42] on span "Validation Issue" at bounding box center [96, 41] width 27 height 6
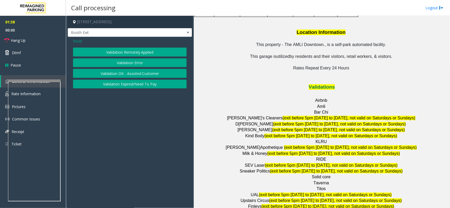
drag, startPoint x: 74, startPoint y: 45, endPoint x: 76, endPoint y: 45, distance: 2.6
click at [76, 45] on div "Issue Validation Remotely Applied Validation Error Validation OK - Assisted Cus…" at bounding box center [130, 64] width 124 height 54
click at [76, 44] on span "Issue" at bounding box center [77, 41] width 9 height 6
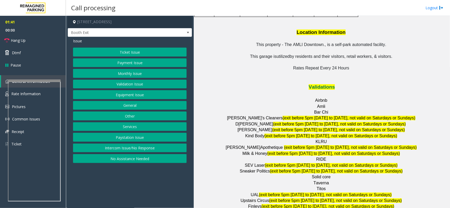
click at [138, 76] on button "Monthly Issue" at bounding box center [130, 73] width 114 height 9
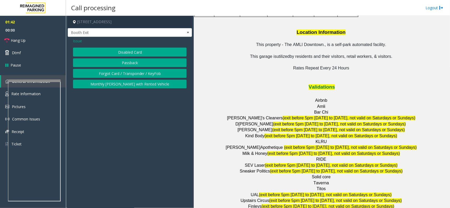
click at [132, 62] on button "Passback" at bounding box center [130, 62] width 114 height 9
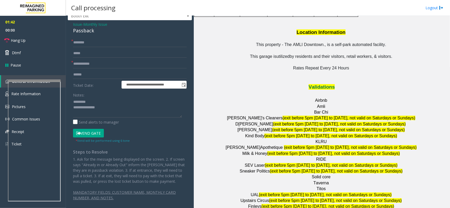
scroll to position [26, 0]
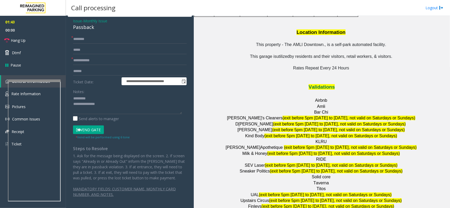
click at [82, 128] on button "Vend Gate" at bounding box center [88, 130] width 31 height 9
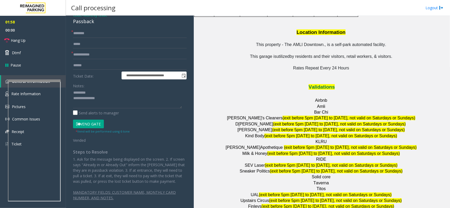
click at [76, 122] on button "Vend Gate" at bounding box center [88, 124] width 31 height 9
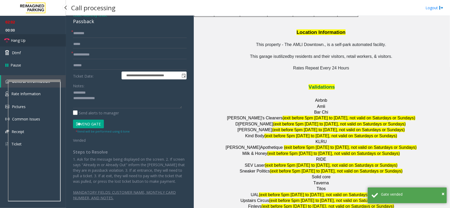
click at [32, 42] on link "Hang Up" at bounding box center [33, 40] width 66 height 12
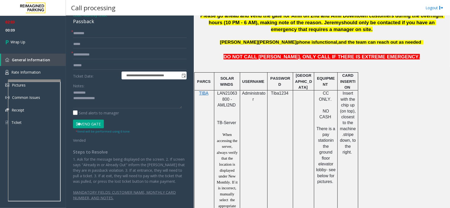
scroll to position [230, 0]
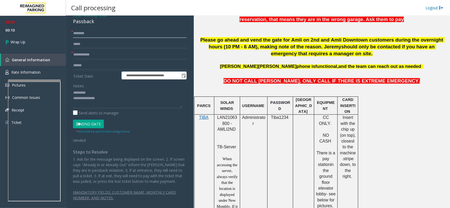
click at [89, 37] on input "text" at bounding box center [130, 33] width 114 height 9
paste input "****"
click at [87, 33] on input "****" at bounding box center [130, 33] width 114 height 9
paste input "**********"
type input "**********"
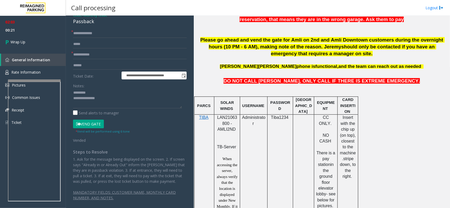
drag, startPoint x: 106, startPoint y: 59, endPoint x: 103, endPoint y: 57, distance: 3.4
click at [105, 58] on form "**********" at bounding box center [130, 86] width 114 height 114
click at [103, 57] on input "text" at bounding box center [130, 54] width 114 height 9
paste input "********"
click at [75, 24] on div "Passback" at bounding box center [130, 21] width 114 height 7
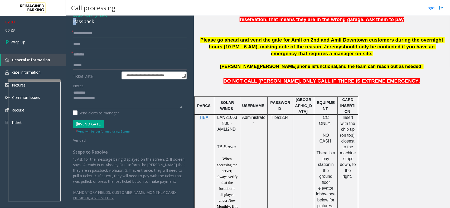
click at [75, 24] on div "Passback" at bounding box center [130, 21] width 114 height 7
click at [81, 24] on div "Passback" at bounding box center [130, 21] width 114 height 7
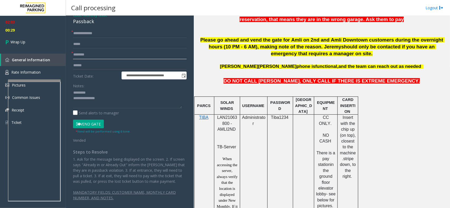
drag, startPoint x: 96, startPoint y: 56, endPoint x: 54, endPoint y: 59, distance: 42.6
click at [54, 59] on app-root "**********" at bounding box center [225, 104] width 450 height 208
paste input "text"
type input "****"
click at [88, 24] on div "Passback" at bounding box center [130, 21] width 114 height 7
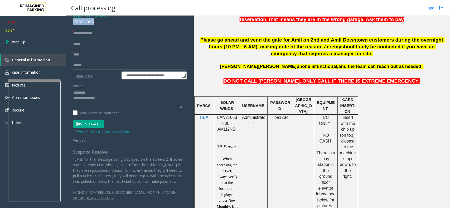
click at [88, 24] on div "Passback" at bounding box center [130, 21] width 114 height 7
copy div "Passback"
click at [87, 90] on textarea at bounding box center [127, 99] width 109 height 20
paste textarea "********"
click at [116, 93] on textarea at bounding box center [127, 99] width 109 height 20
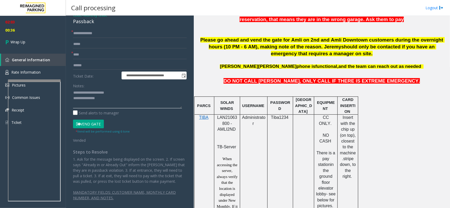
click at [119, 98] on textarea at bounding box center [127, 99] width 109 height 20
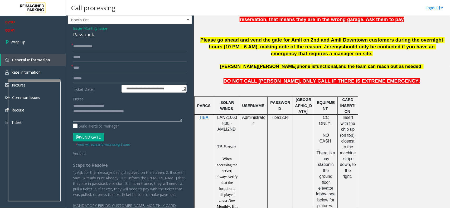
scroll to position [0, 0]
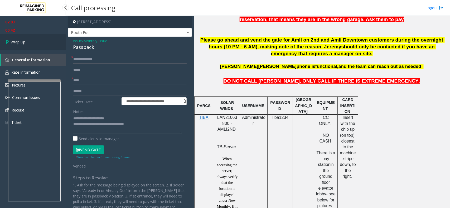
type textarea "**********"
click at [29, 49] on link "Wrap Up" at bounding box center [33, 42] width 66 height 16
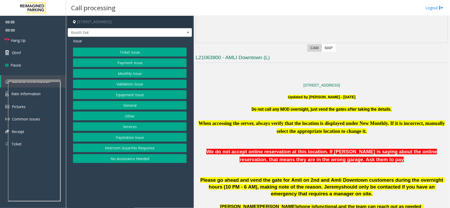
scroll to position [99, 0]
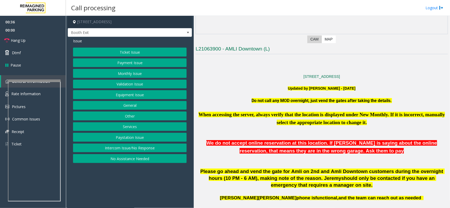
click at [117, 75] on button "Monthly Issue" at bounding box center [130, 73] width 114 height 9
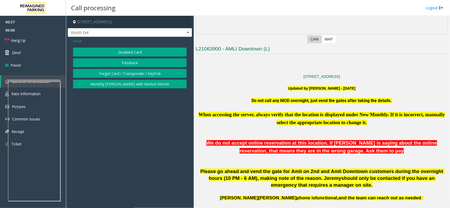
click at [118, 63] on button "Passback" at bounding box center [130, 62] width 114 height 9
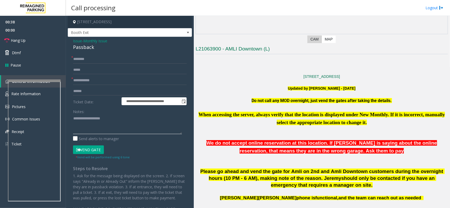
click at [87, 131] on textarea at bounding box center [127, 125] width 109 height 20
click at [31, 36] on link "Hang Up" at bounding box center [33, 40] width 66 height 12
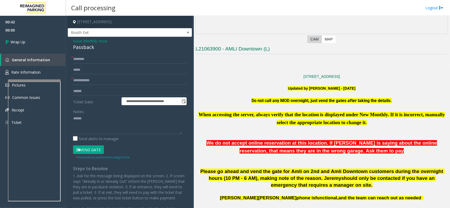
click at [80, 45] on div "Passback" at bounding box center [130, 47] width 114 height 7
copy div "Passback"
click at [89, 120] on textarea at bounding box center [127, 125] width 109 height 20
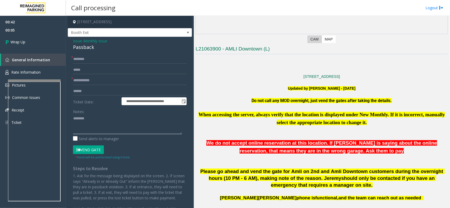
paste textarea "********"
drag, startPoint x: 99, startPoint y: 111, endPoint x: 96, endPoint y: 123, distance: 12.3
click at [96, 123] on textarea at bounding box center [127, 125] width 109 height 20
click at [103, 123] on textarea at bounding box center [127, 125] width 109 height 20
click at [103, 121] on textarea at bounding box center [127, 125] width 109 height 20
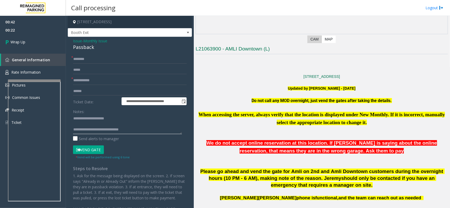
type textarea "**********"
click at [86, 60] on input "text" at bounding box center [130, 59] width 114 height 9
click at [99, 56] on input "text" at bounding box center [130, 59] width 114 height 9
type input "**********"
click at [88, 82] on input "text" at bounding box center [130, 80] width 114 height 9
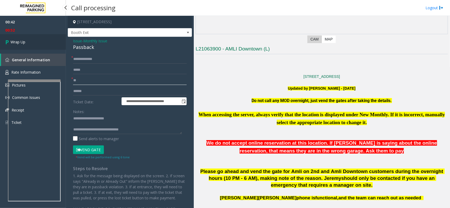
type input "**"
click at [47, 46] on link "Wrap Up" at bounding box center [33, 42] width 66 height 16
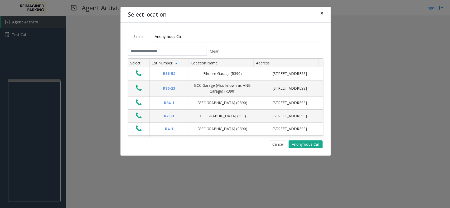
drag, startPoint x: 321, startPoint y: 16, endPoint x: 269, endPoint y: 28, distance: 52.8
click at [321, 16] on span "×" at bounding box center [321, 12] width 3 height 7
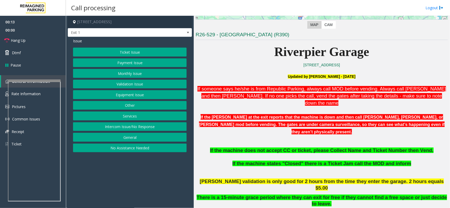
scroll to position [132, 0]
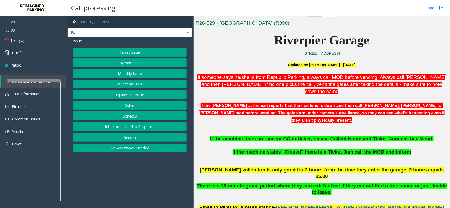
click at [142, 91] on button "Equipment Issue" at bounding box center [130, 94] width 114 height 9
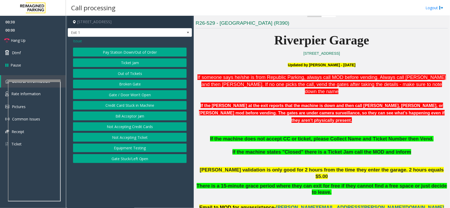
click at [141, 91] on button "Gate / Door Won't Open" at bounding box center [130, 94] width 114 height 9
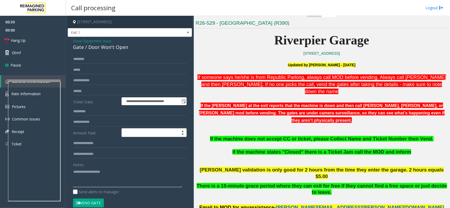
click at [128, 169] on textarea at bounding box center [127, 178] width 109 height 20
click at [95, 47] on div "Gate / Door Won't Open" at bounding box center [130, 47] width 114 height 7
click at [98, 184] on textarea at bounding box center [127, 178] width 109 height 20
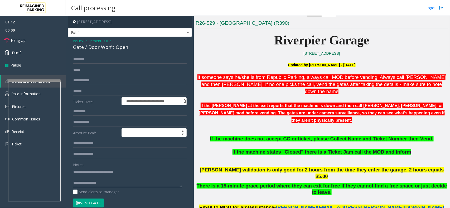
drag, startPoint x: 81, startPoint y: 186, endPoint x: 113, endPoint y: 184, distance: 32.5
click at [113, 184] on textarea at bounding box center [127, 178] width 109 height 20
paste textarea "**********"
type textarea "**********"
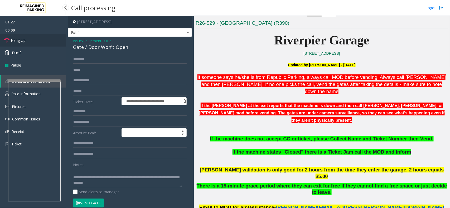
click at [35, 42] on link "Hang Up" at bounding box center [33, 40] width 66 height 12
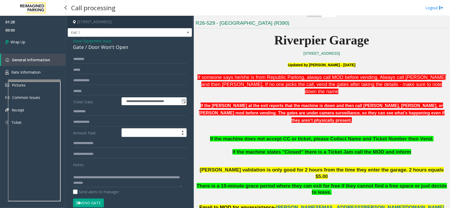
click at [35, 42] on link "Wrap Up" at bounding box center [33, 42] width 66 height 16
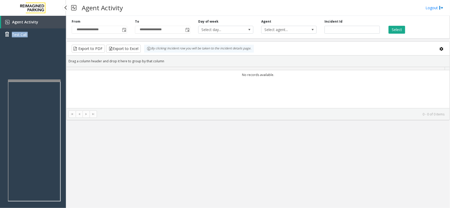
click at [35, 42] on div "Agent Activity Test Call" at bounding box center [33, 30] width 66 height 29
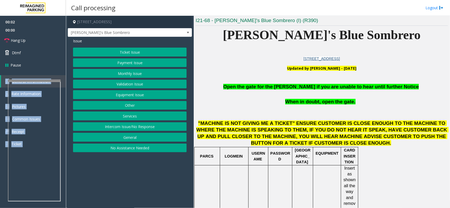
scroll to position [198, 0]
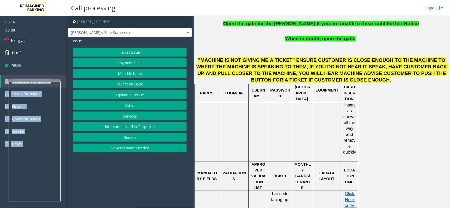
click at [135, 97] on button "Equipment Issue" at bounding box center [130, 94] width 114 height 9
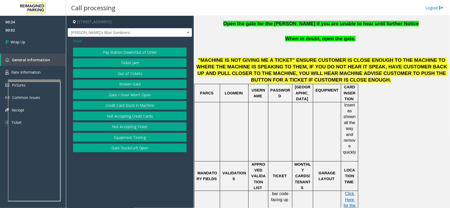
click at [78, 43] on span "Issue" at bounding box center [77, 41] width 9 height 6
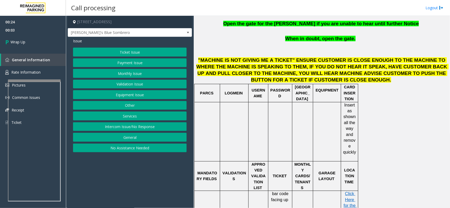
click at [123, 128] on button "Intercom Issue/No Response" at bounding box center [130, 126] width 114 height 9
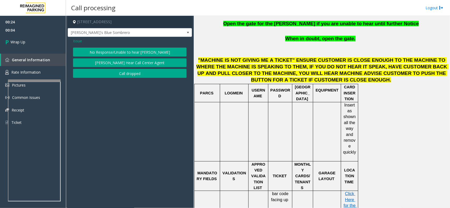
click at [106, 71] on button "Call dropped" at bounding box center [130, 73] width 114 height 9
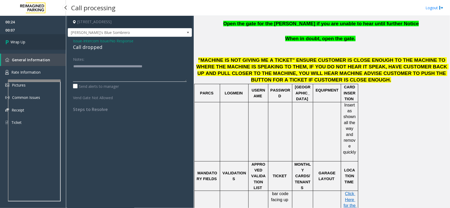
type textarea "**********"
click at [23, 38] on link "Wrap Up" at bounding box center [33, 42] width 66 height 16
